Goal: Task Accomplishment & Management: Use online tool/utility

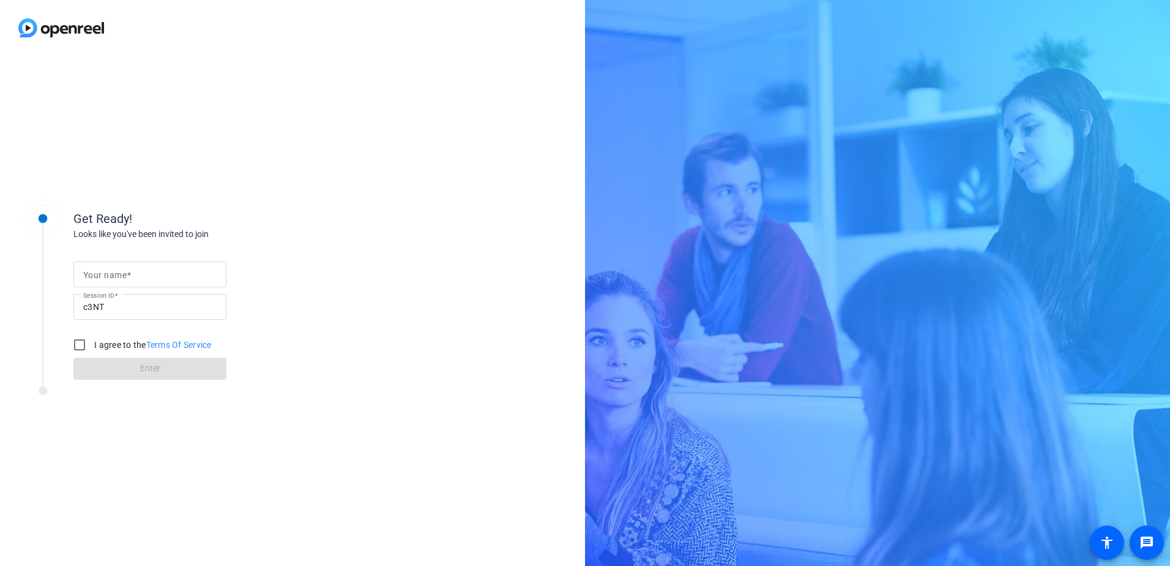
click at [133, 272] on input "Your name" at bounding box center [149, 274] width 133 height 15
type input "Patrick Daugherty"
click at [75, 345] on input "I agree to the Terms Of Service" at bounding box center [79, 344] width 24 height 24
checkbox input "true"
click at [146, 364] on span "Enter" at bounding box center [150, 368] width 20 height 13
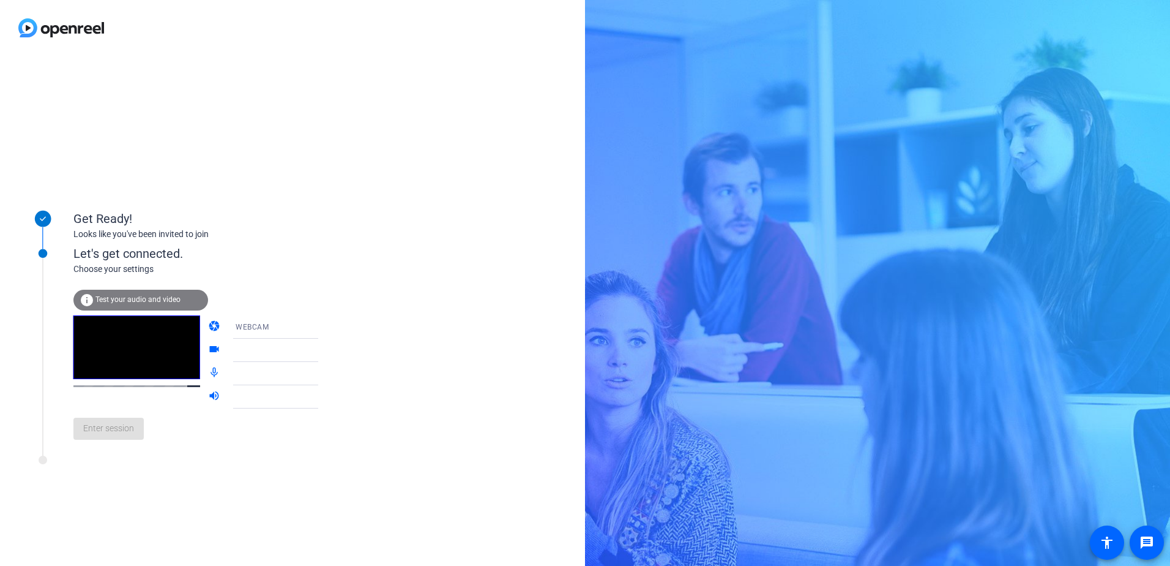
click at [105, 301] on span "Test your audio and video" at bounding box center [137, 299] width 85 height 9
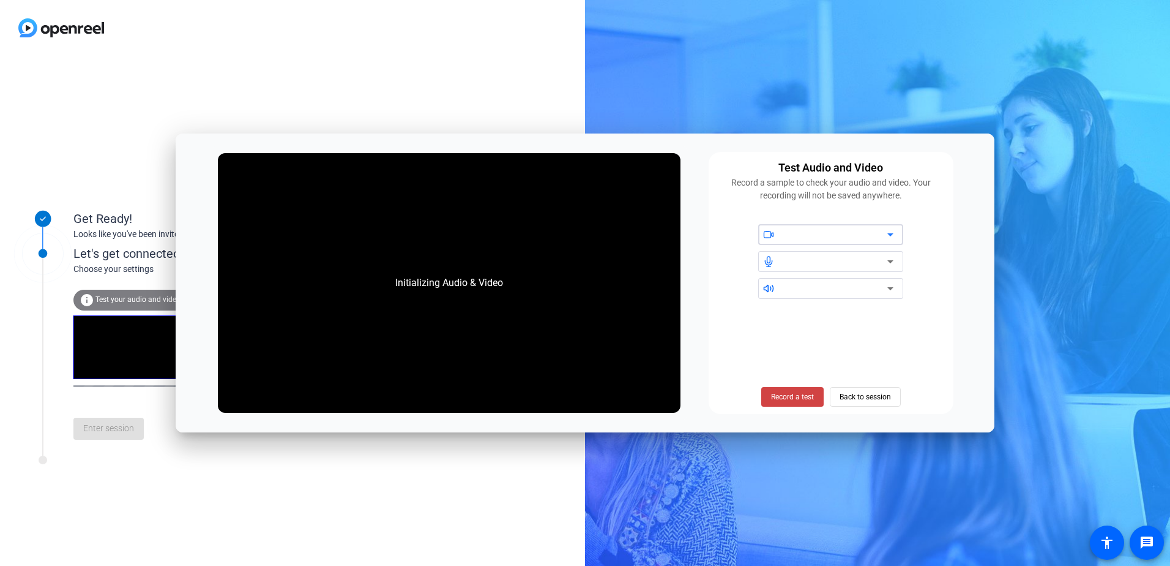
click at [791, 235] on div at bounding box center [835, 234] width 104 height 15
click at [787, 265] on div at bounding box center [835, 261] width 104 height 15
click at [872, 395] on span "Back to session" at bounding box center [865, 396] width 51 height 23
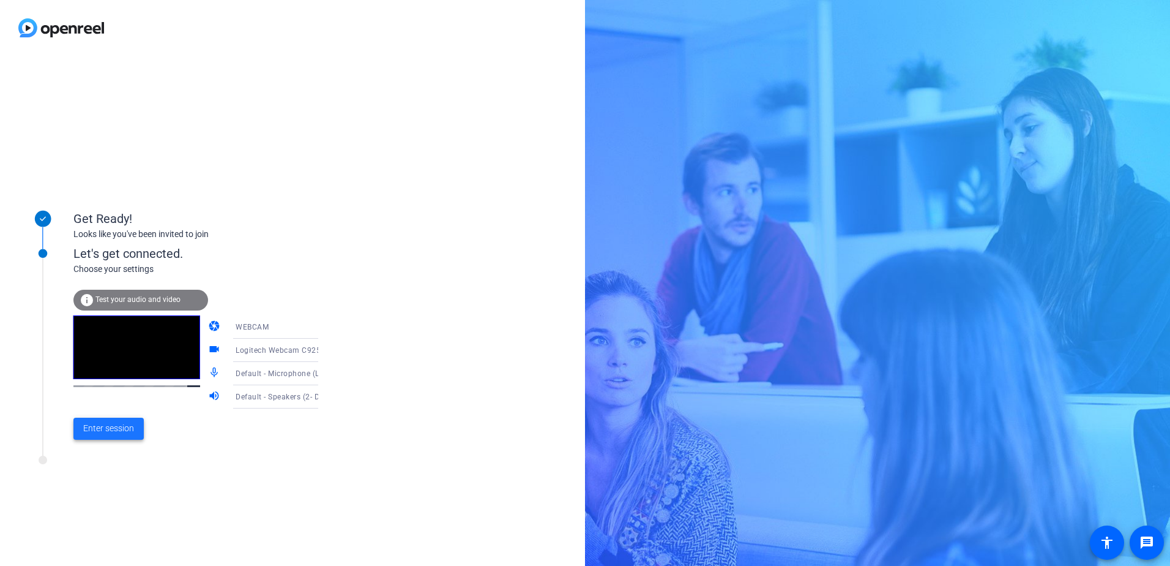
click at [106, 424] on span "Enter session" at bounding box center [108, 428] width 51 height 13
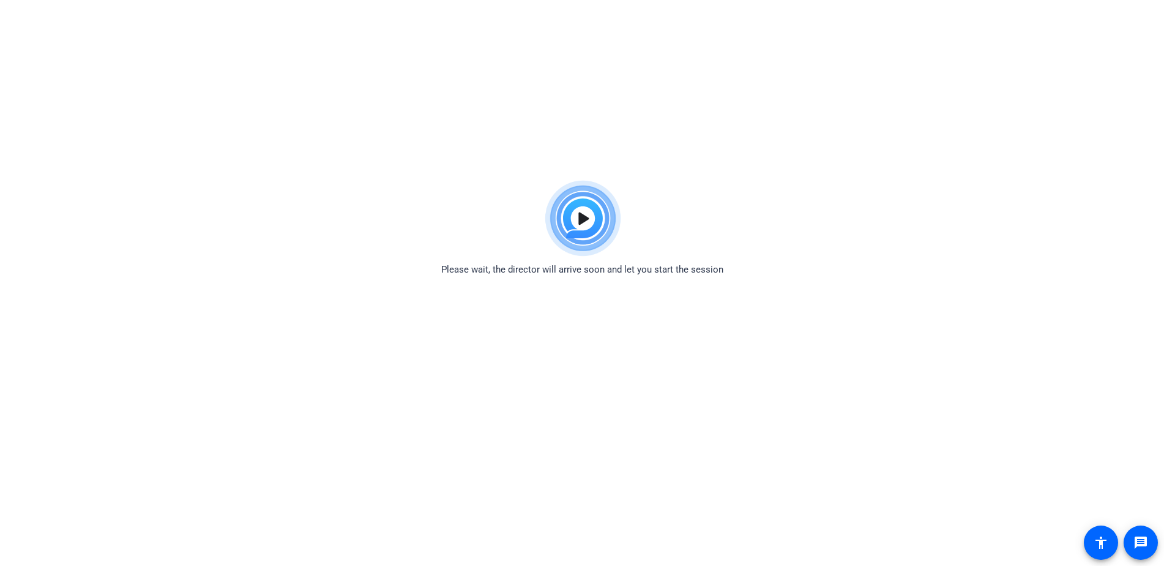
click at [582, 220] on img at bounding box center [582, 218] width 90 height 88
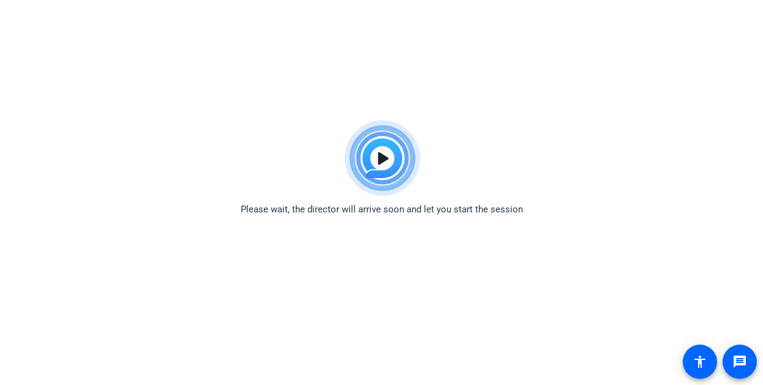
click at [493, 127] on div "Please wait, the director will arrive soon and let you start the session" at bounding box center [381, 165] width 763 height 102
click at [375, 157] on img at bounding box center [382, 158] width 90 height 88
click at [697, 360] on mat-icon "accessibility" at bounding box center [699, 361] width 15 height 15
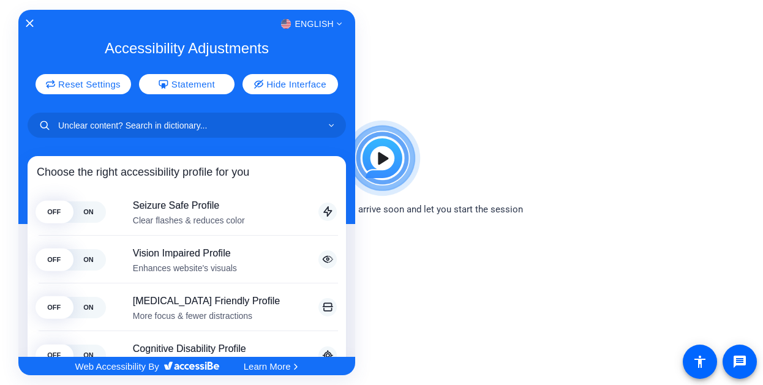
click at [537, 162] on div at bounding box center [381, 192] width 763 height 385
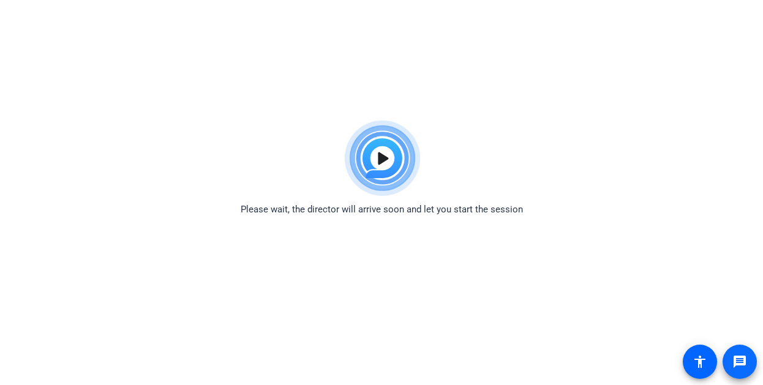
click at [743, 370] on span at bounding box center [739, 361] width 29 height 29
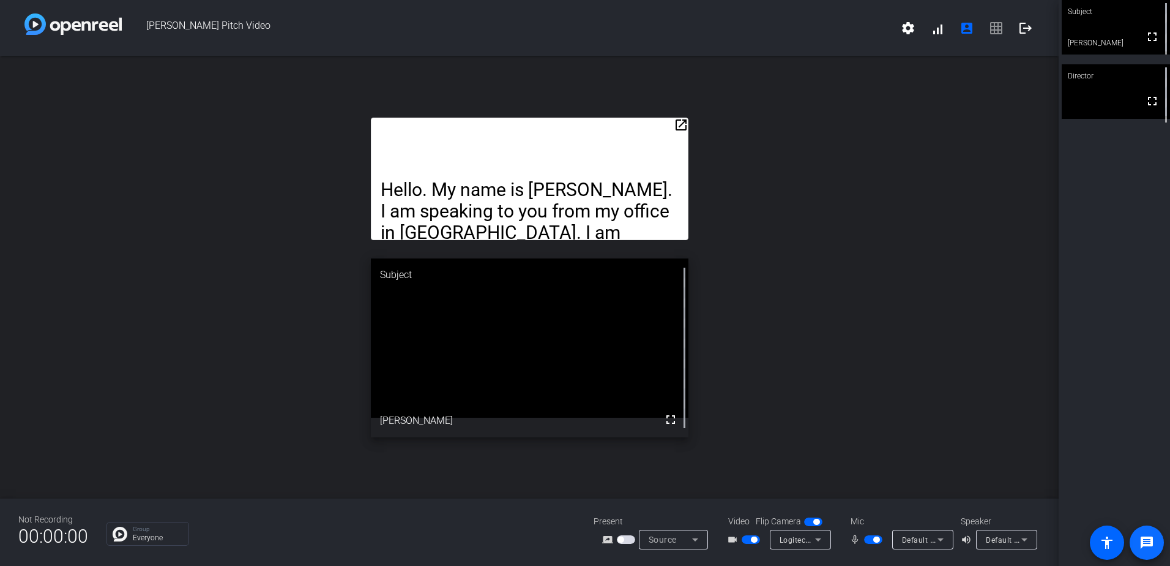
click at [1151, 548] on mat-icon "message" at bounding box center [1147, 542] width 15 height 15
